Goal: Task Accomplishment & Management: Manage account settings

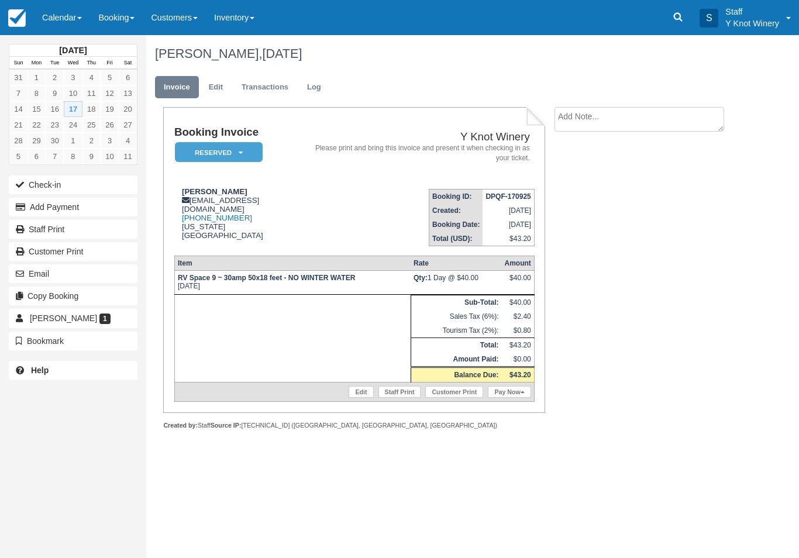
click at [112, 186] on button "Check-in" at bounding box center [73, 184] width 129 height 19
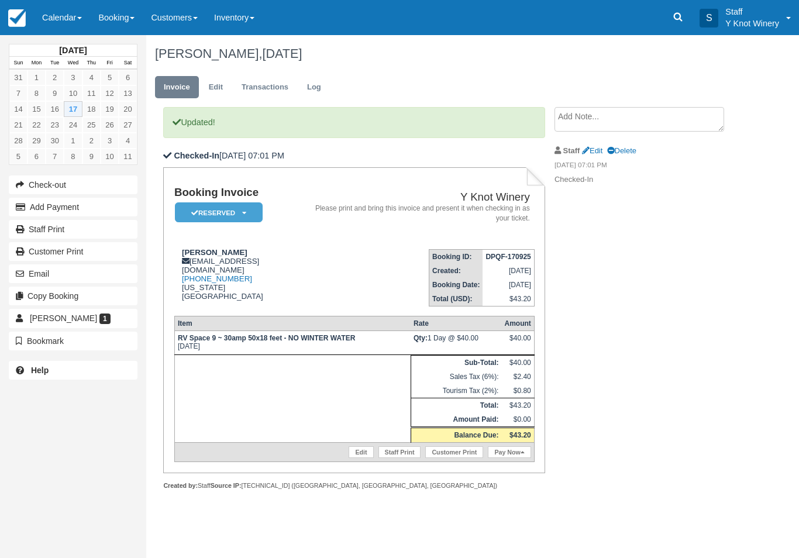
click at [244, 210] on icon at bounding box center [244, 212] width 4 height 7
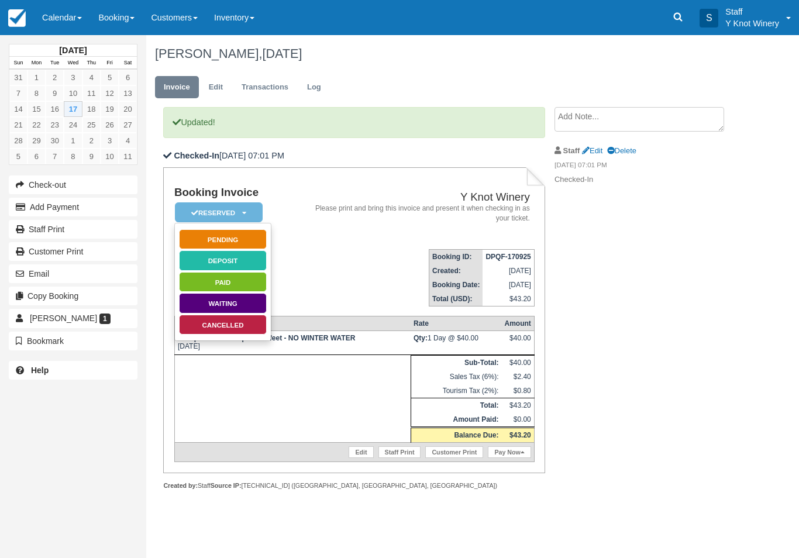
click at [259, 278] on link "Paid" at bounding box center [223, 282] width 88 height 20
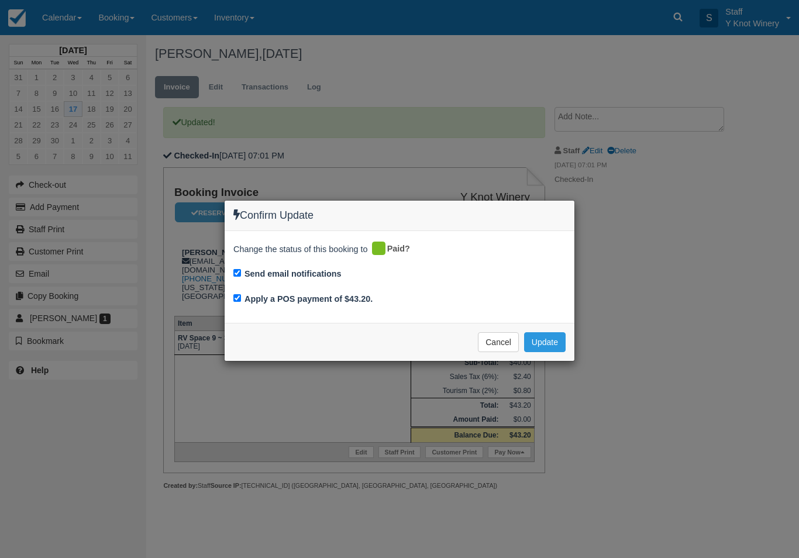
click at [541, 340] on button "Update" at bounding box center [545, 342] width 42 height 20
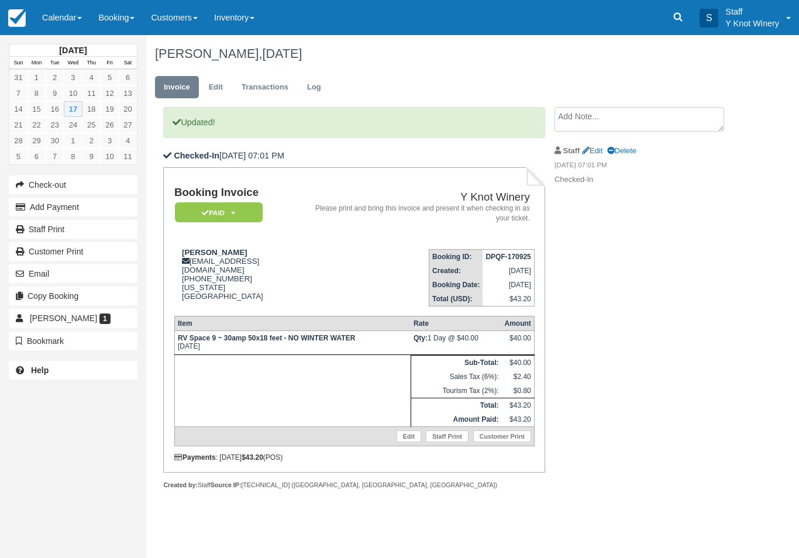
click at [48, 13] on link "Calendar" at bounding box center [62, 17] width 56 height 35
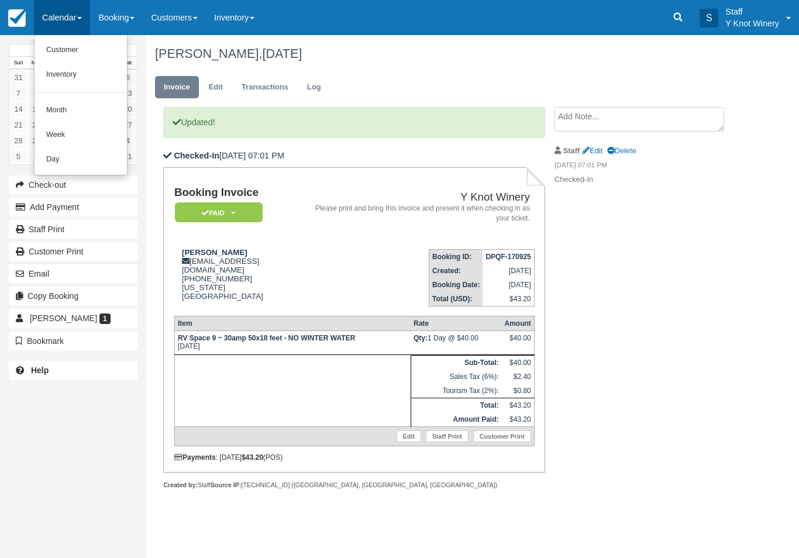
click at [54, 48] on link "Customer" at bounding box center [80, 50] width 92 height 25
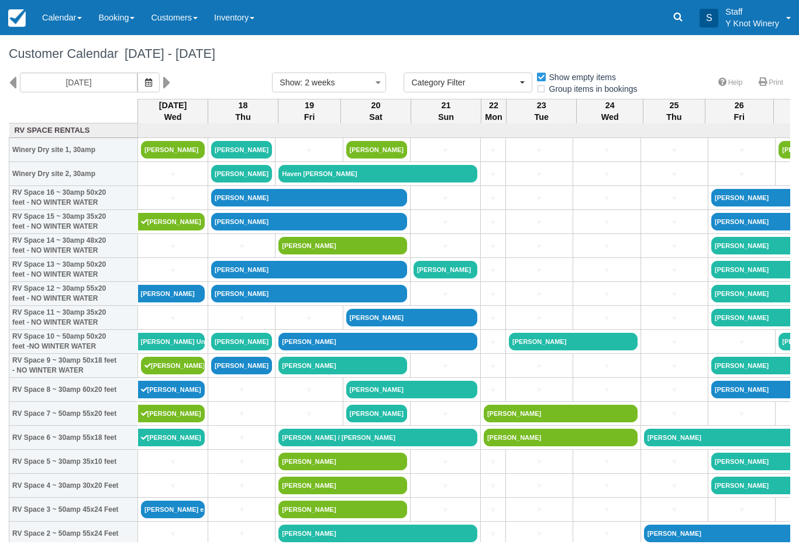
select select
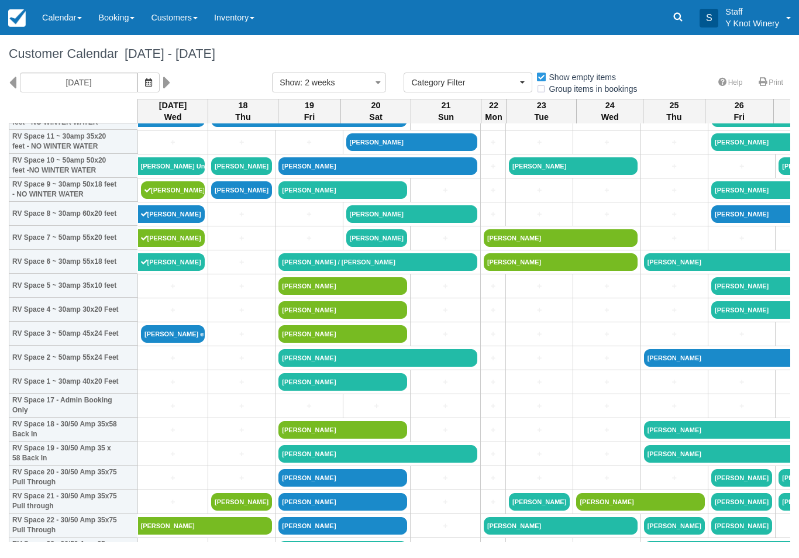
scroll to position [174, 0]
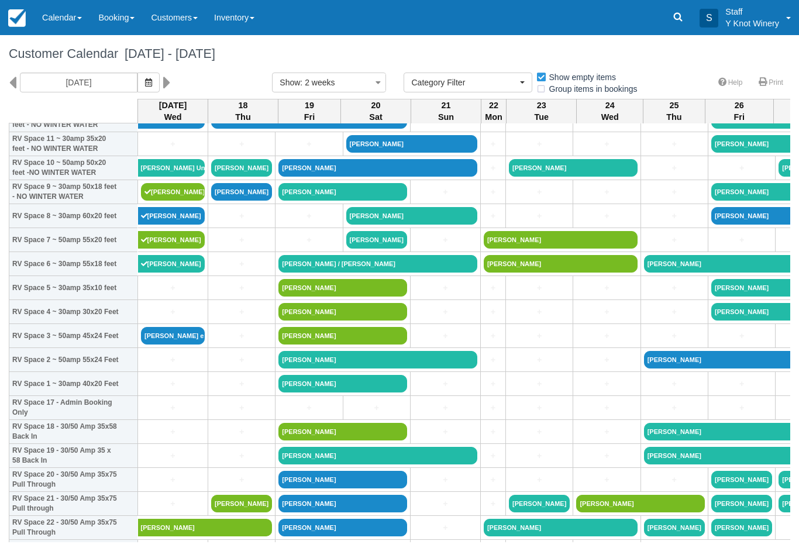
click at [163, 201] on link "[PERSON_NAME]" at bounding box center [173, 192] width 64 height 18
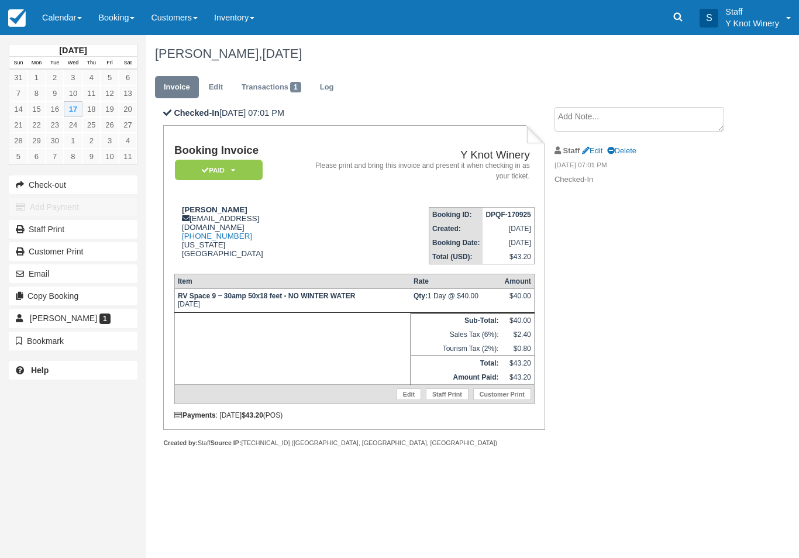
click at [592, 150] on link "Edit" at bounding box center [592, 150] width 20 height 9
type textarea "Checked-In"
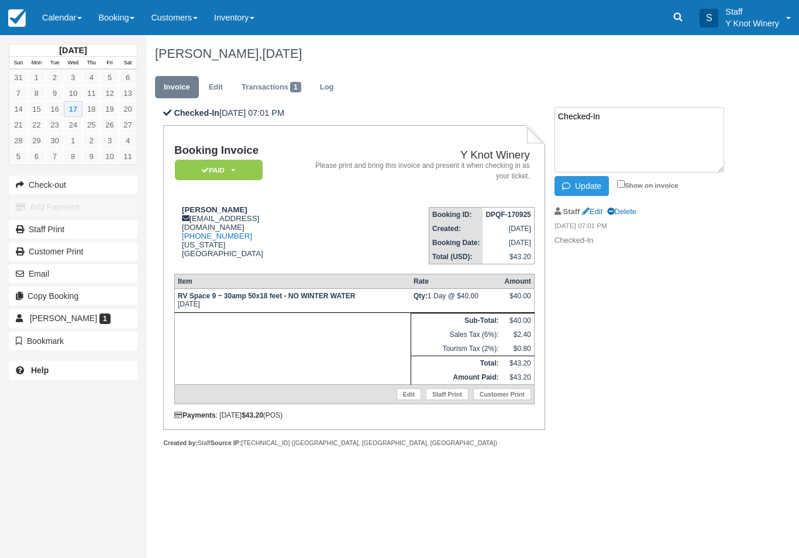
click at [310, 245] on td "Booking ID: DPQF-170925 Created: [DATE] Booking Date: [DATE] Total (USD): $43.20" at bounding box center [422, 231] width 224 height 67
click at [406, 400] on link "Edit" at bounding box center [408, 394] width 25 height 12
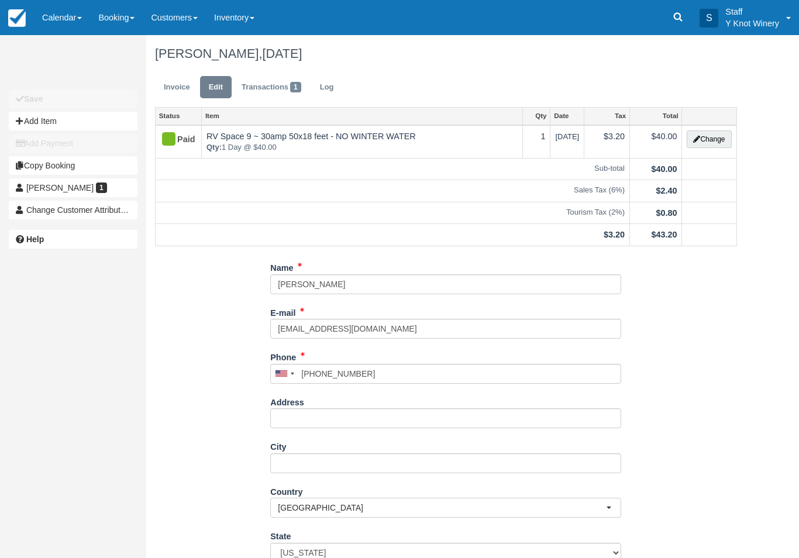
click at [702, 140] on button "Change" at bounding box center [708, 139] width 44 height 18
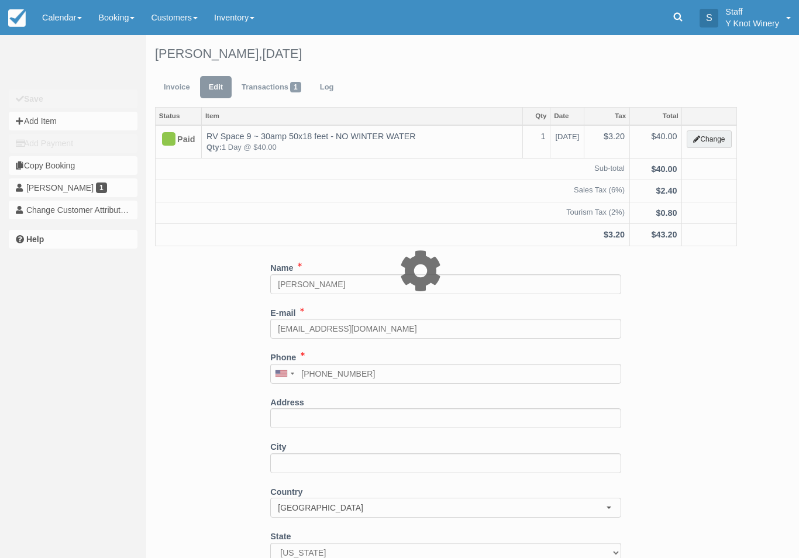
type input "40.00"
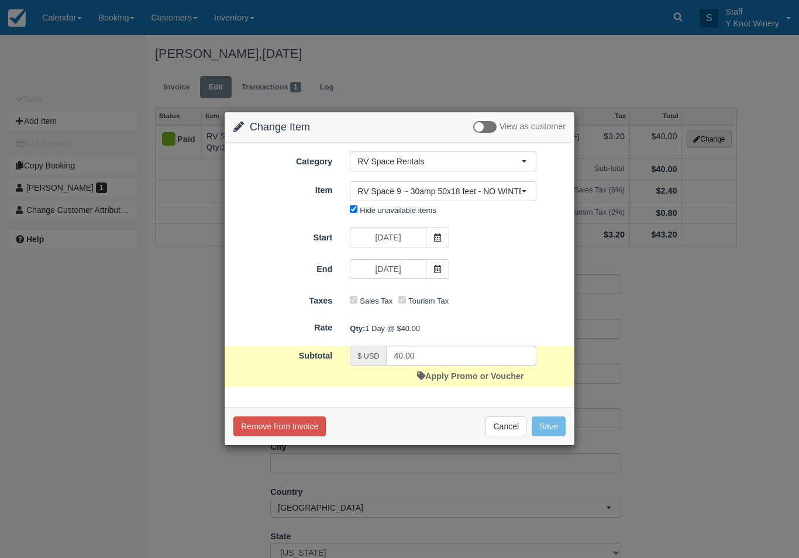
click at [450, 380] on link "Apply Promo or Voucher" at bounding box center [470, 375] width 106 height 9
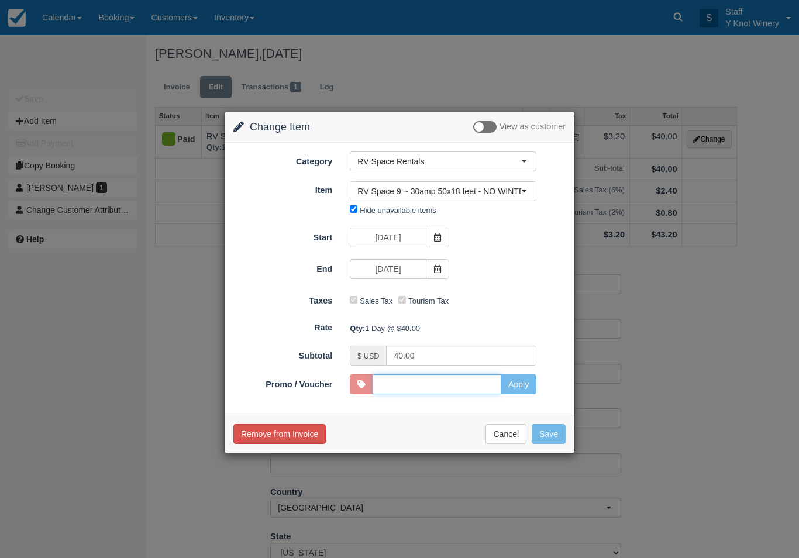
click at [398, 388] on input "Promo / Voucher" at bounding box center [436, 384] width 129 height 20
type input "HHOST"
click at [520, 389] on button "Apply" at bounding box center [518, 384] width 36 height 20
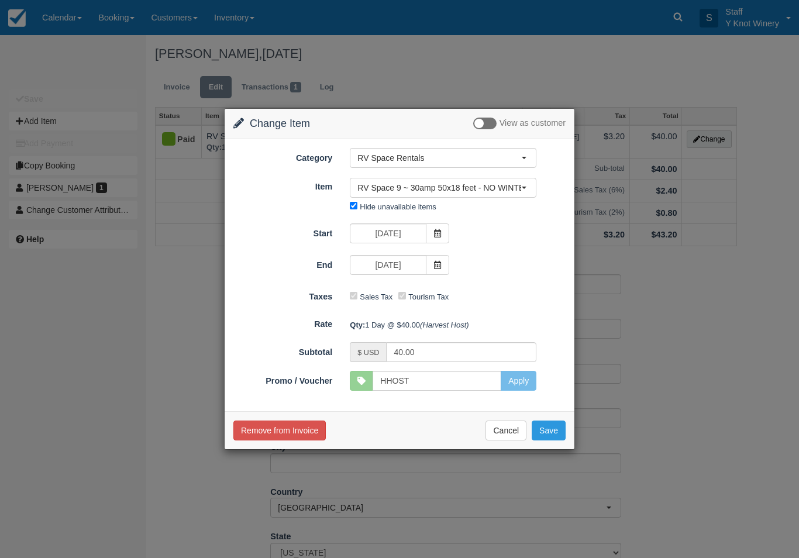
click at [505, 438] on button "Cancel" at bounding box center [505, 430] width 41 height 20
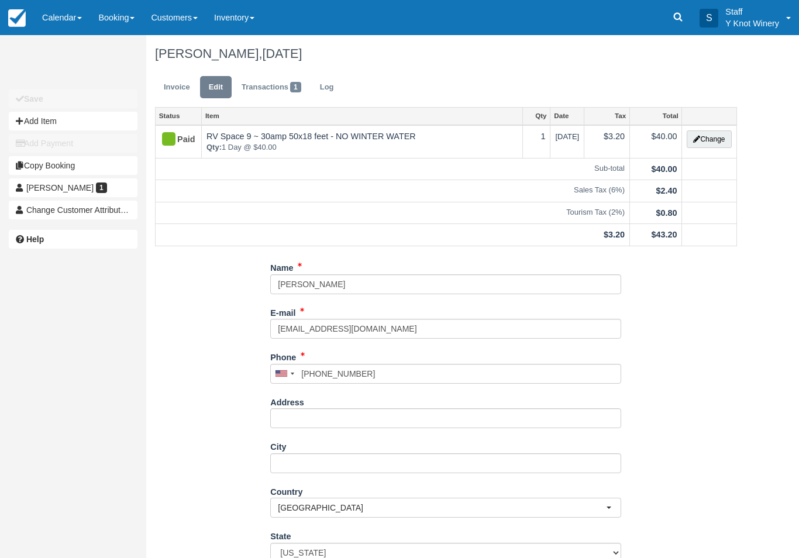
click at [54, 24] on link "Calendar" at bounding box center [62, 17] width 56 height 35
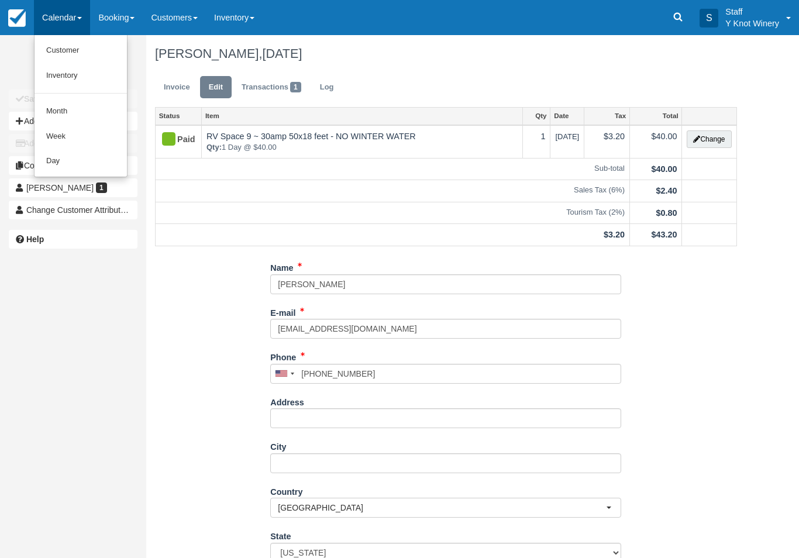
click at [65, 50] on link "Customer" at bounding box center [80, 50] width 92 height 25
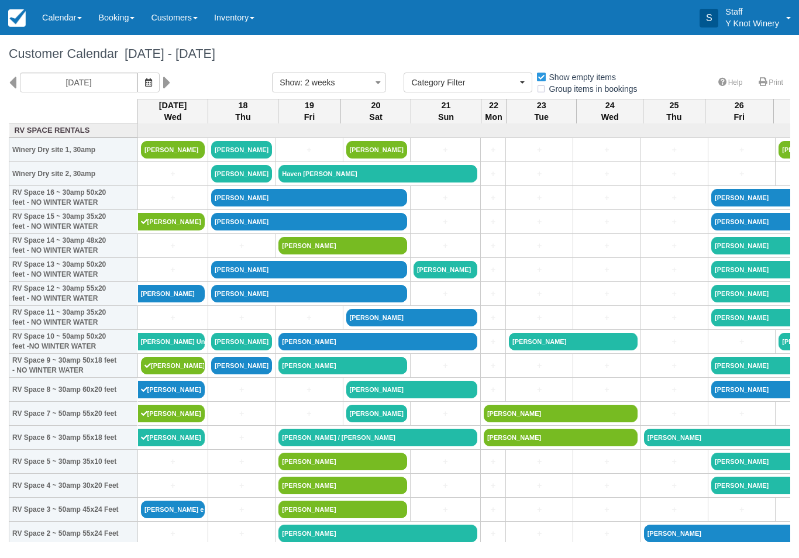
select select
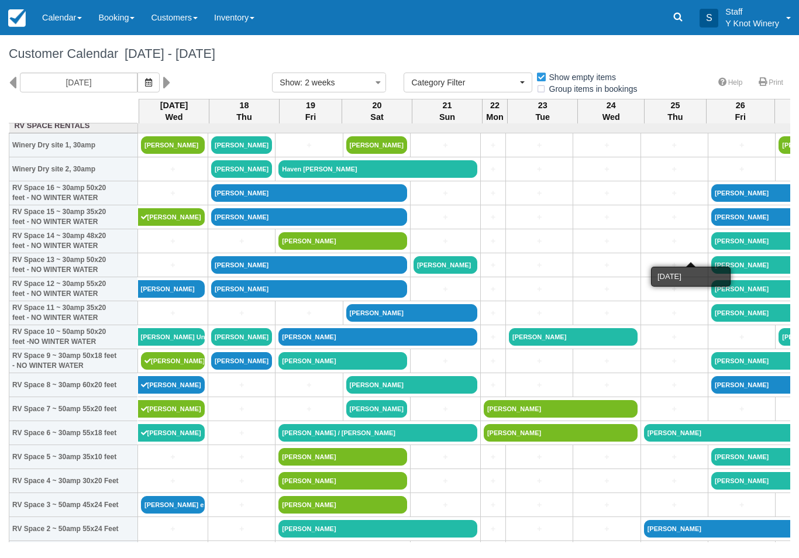
scroll to position [5, 0]
click at [159, 298] on link "[PERSON_NAME]" at bounding box center [171, 289] width 67 height 18
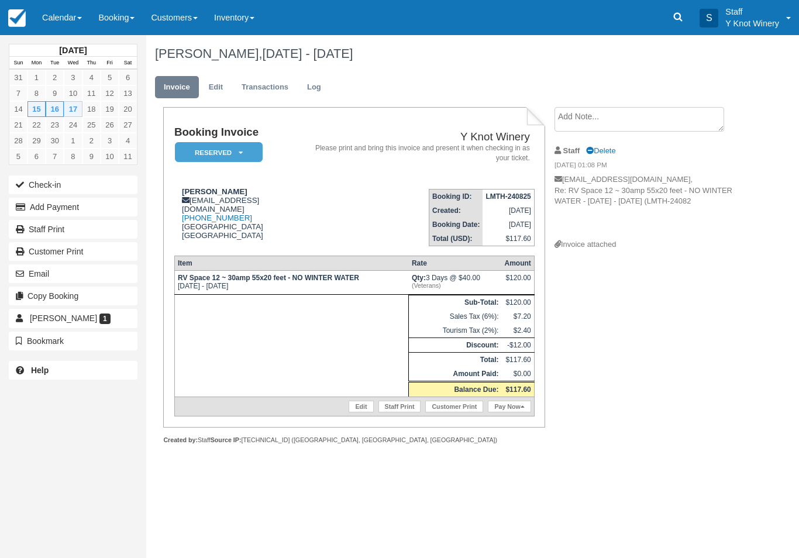
click at [219, 90] on link "Edit" at bounding box center [216, 87] width 32 height 23
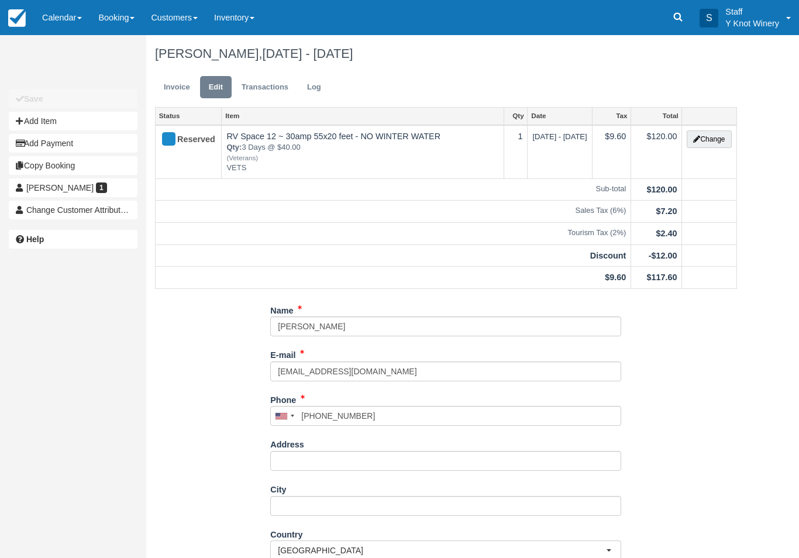
click at [724, 144] on button "Change" at bounding box center [708, 139] width 44 height 18
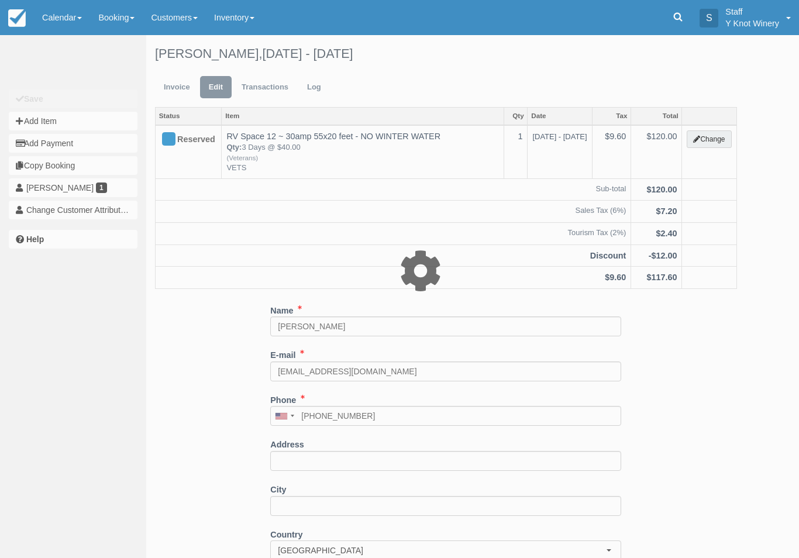
type input "120.00"
type input "VETS"
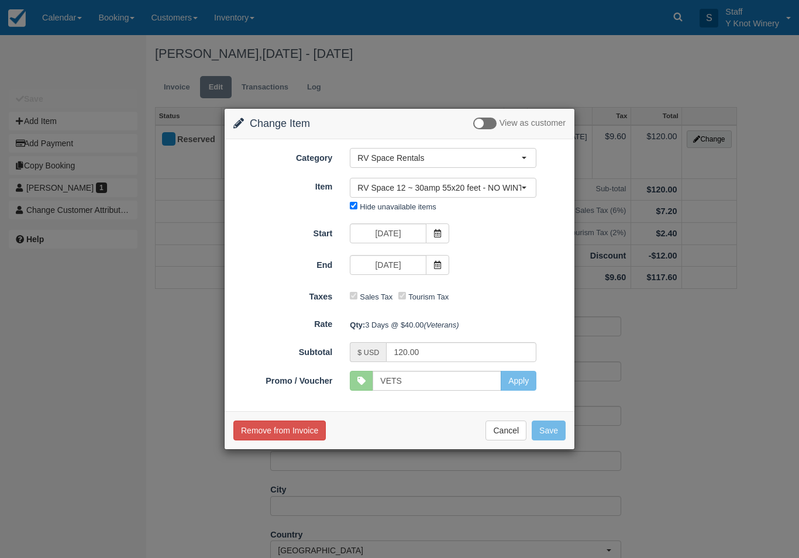
click at [523, 431] on button "Cancel" at bounding box center [505, 430] width 41 height 20
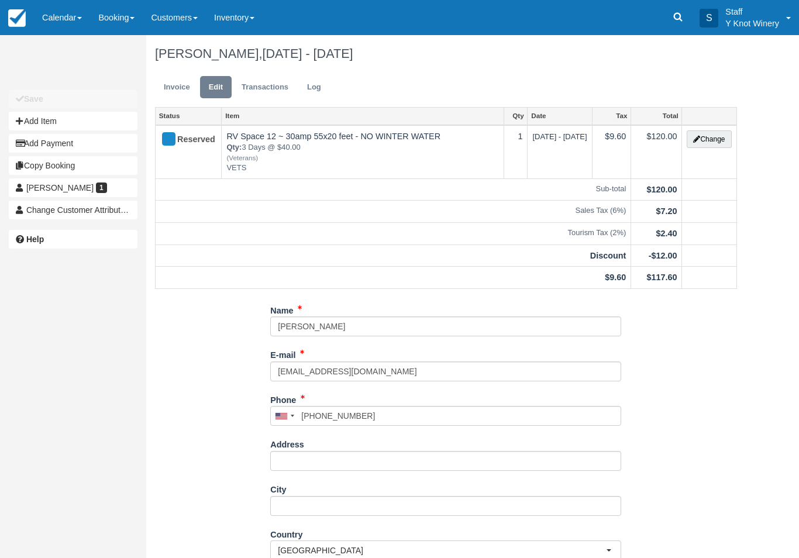
click at [60, 20] on link "Calendar" at bounding box center [62, 17] width 56 height 35
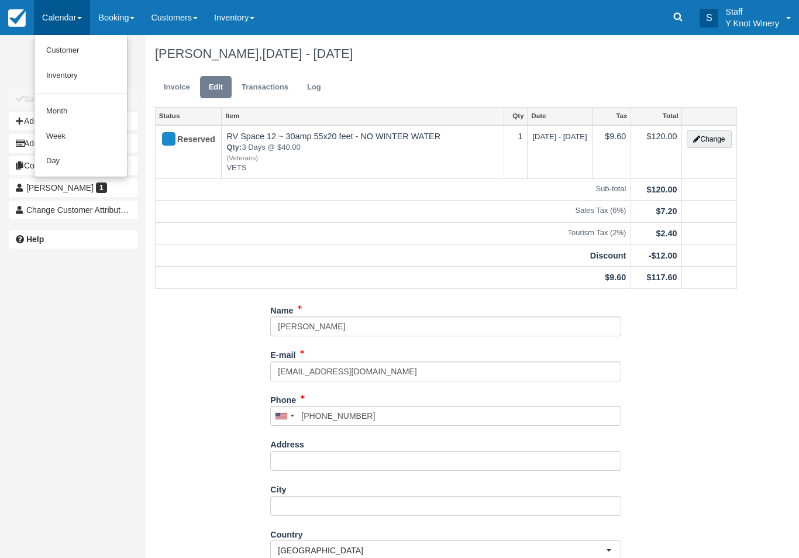
click at [58, 53] on link "Customer" at bounding box center [80, 50] width 92 height 25
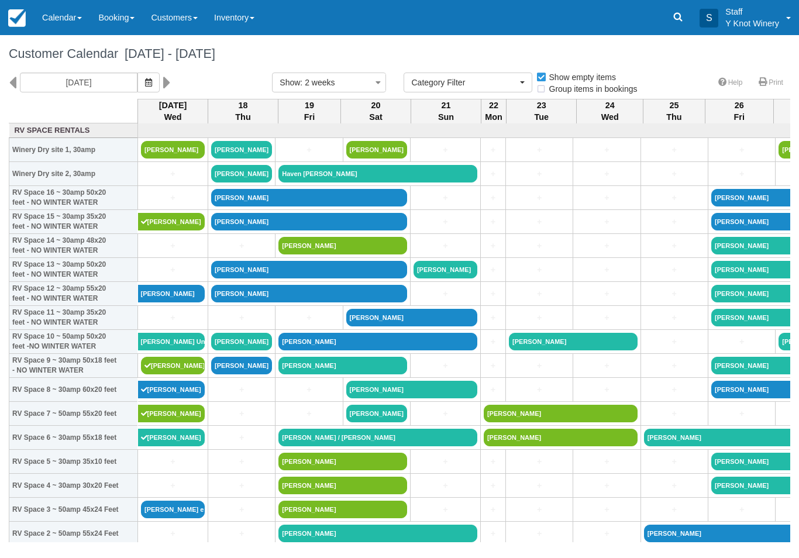
select select
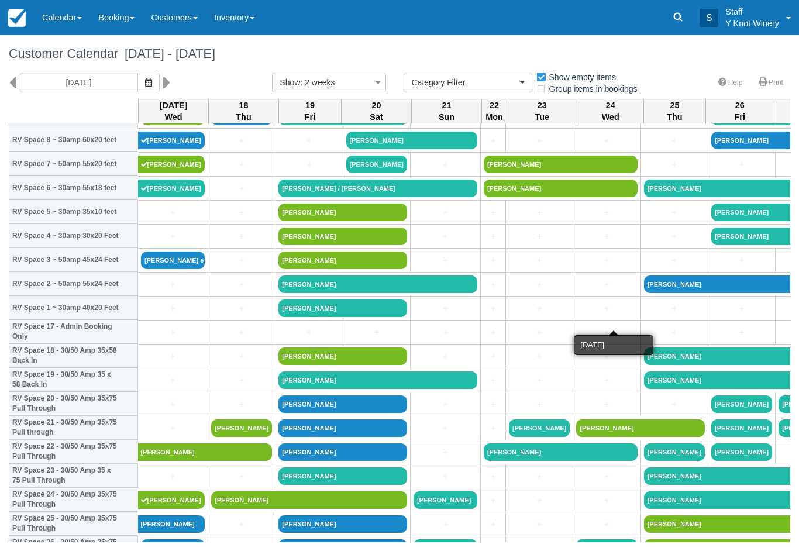
scroll to position [250, 0]
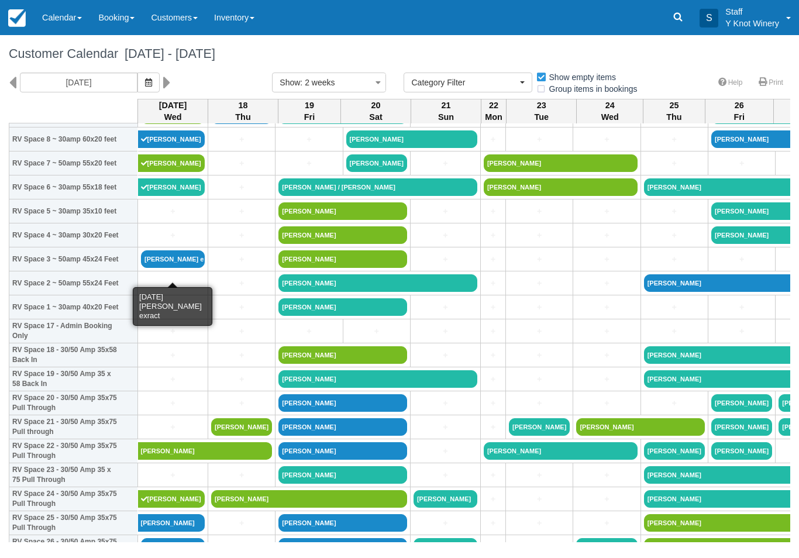
click at [171, 268] on link "[PERSON_NAME] exract" at bounding box center [173, 259] width 64 height 18
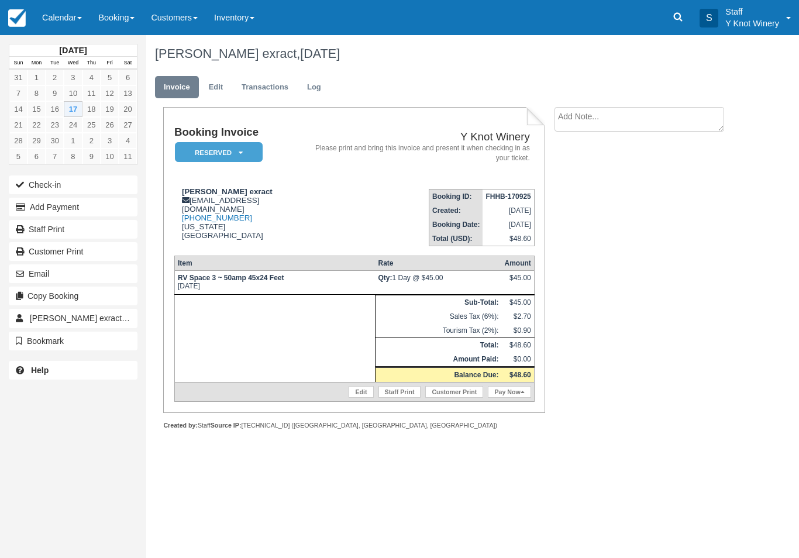
click at [192, 148] on em "Reserved" at bounding box center [219, 152] width 88 height 20
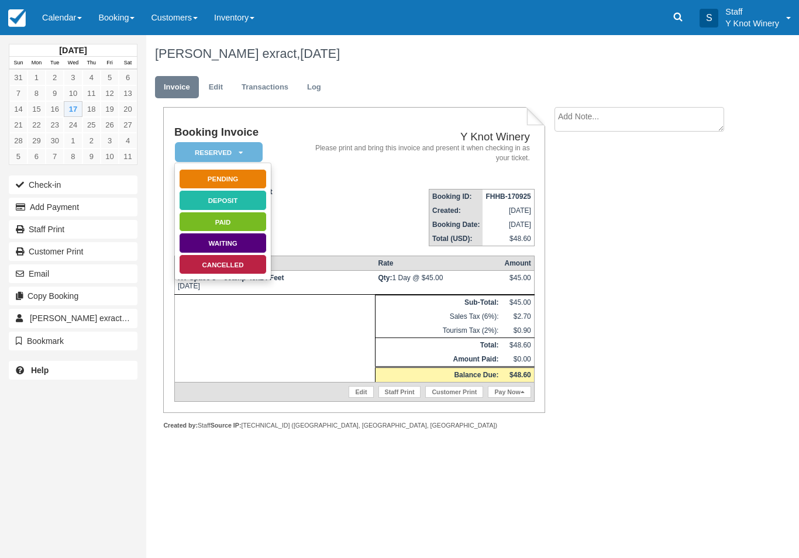
click at [217, 89] on link "Edit" at bounding box center [216, 87] width 32 height 23
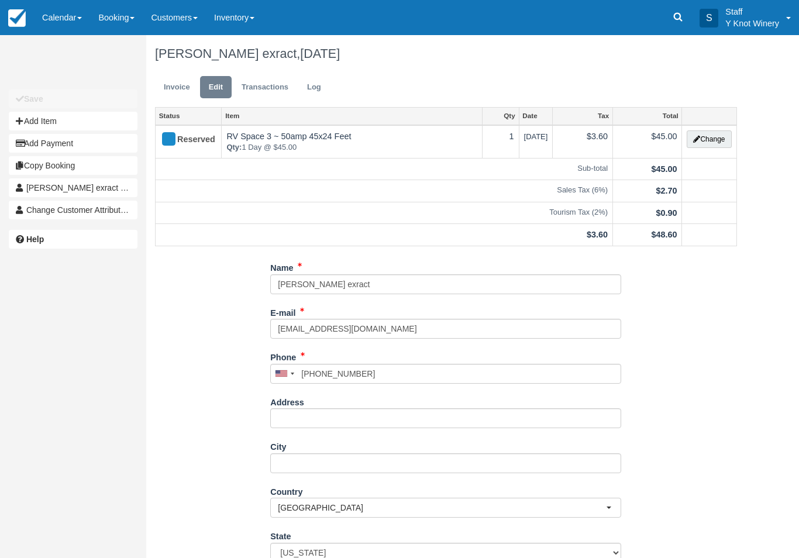
click at [717, 143] on button "Change" at bounding box center [708, 139] width 44 height 18
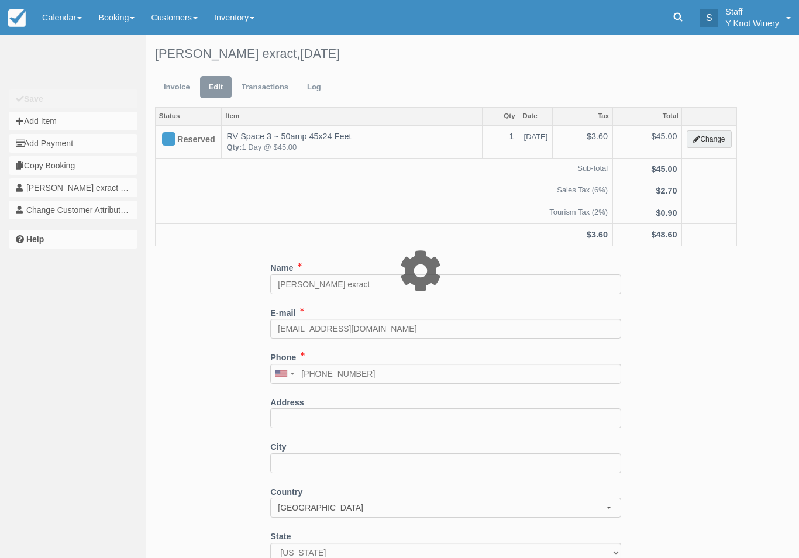
type input "45.00"
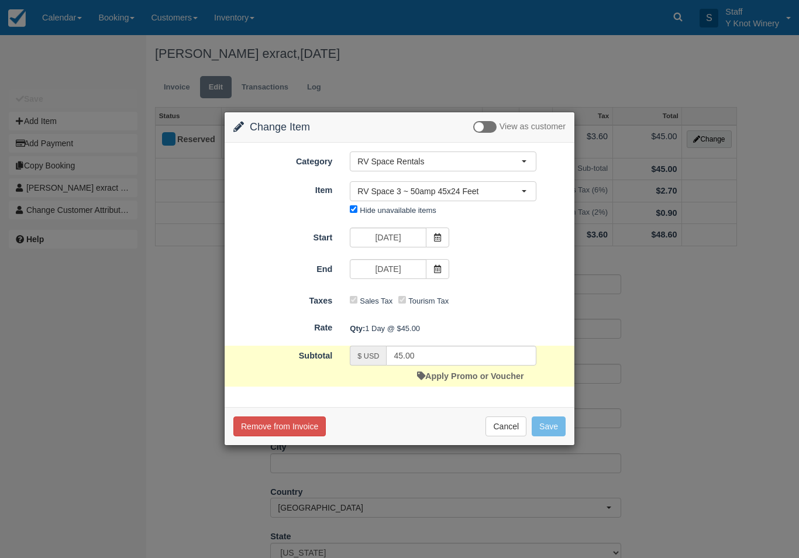
click at [441, 380] on link "Apply Promo or Voucher" at bounding box center [470, 375] width 106 height 9
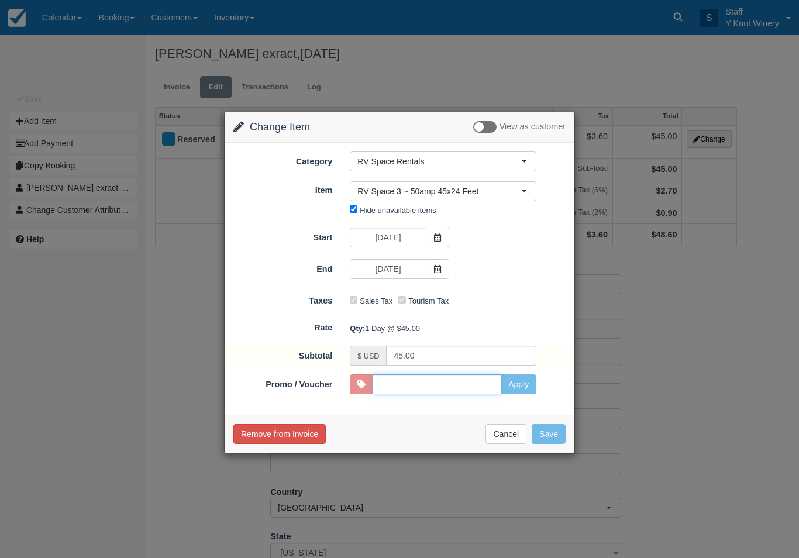
click at [409, 386] on input "Promo / Voucher" at bounding box center [436, 384] width 129 height 20
type input "HHOST"
click at [530, 378] on button "Apply" at bounding box center [518, 384] width 36 height 20
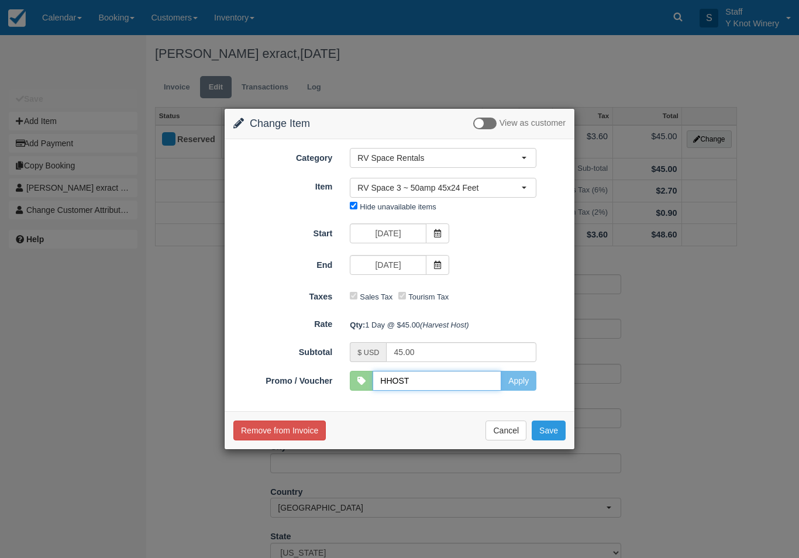
click at [444, 388] on input "HHOST" at bounding box center [436, 381] width 129 height 20
click at [514, 436] on button "Cancel" at bounding box center [505, 430] width 41 height 20
